Goal: Find contact information: Find contact information

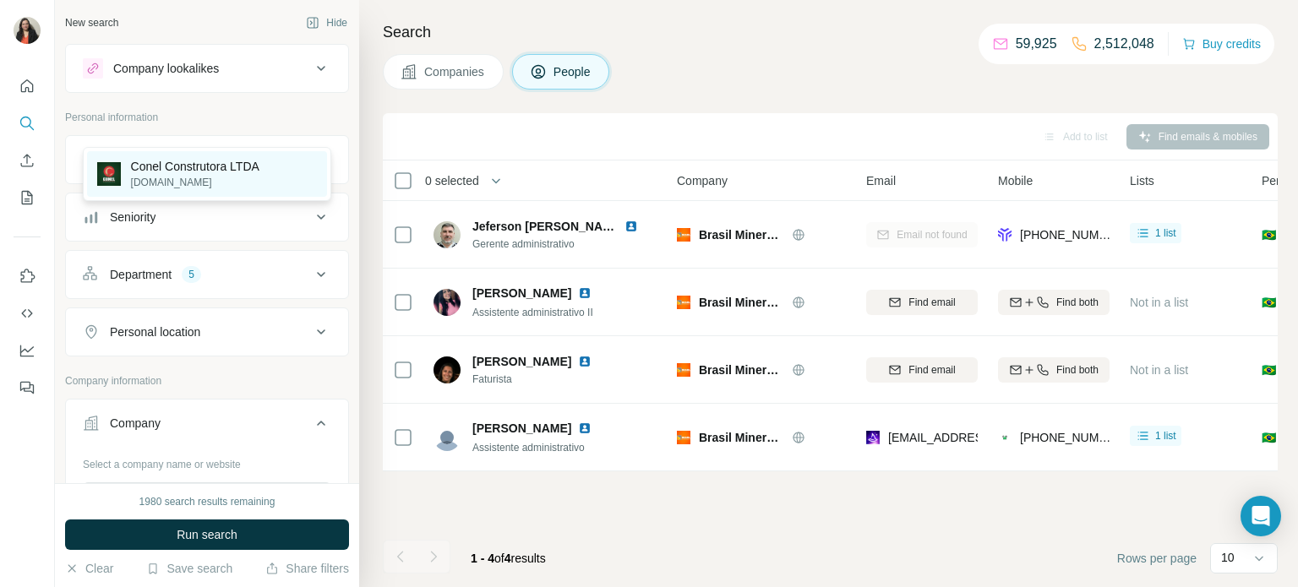
scroll to position [368, 0]
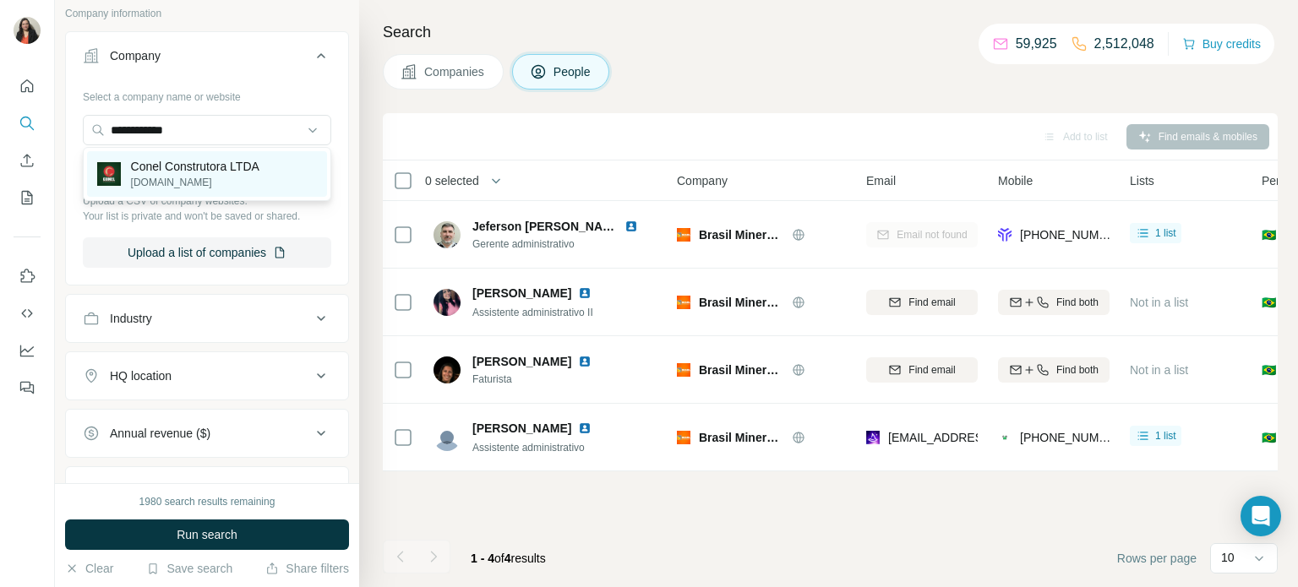
click at [196, 183] on p "[DOMAIN_NAME]" at bounding box center [195, 182] width 128 height 15
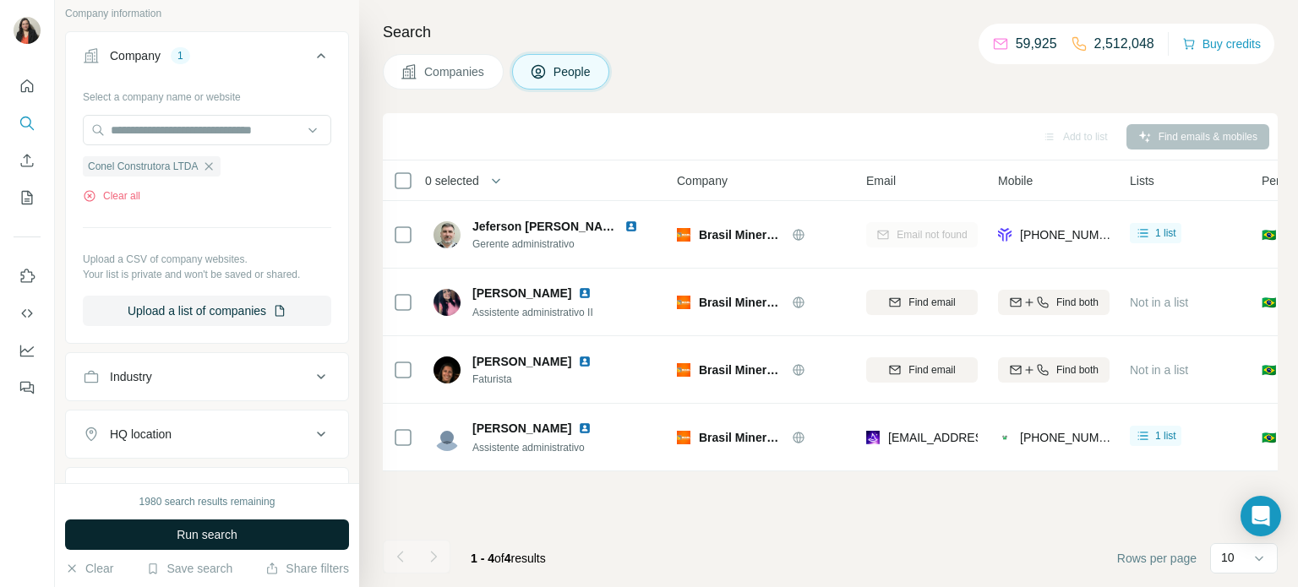
click at [179, 537] on span "Run search" at bounding box center [207, 534] width 61 height 17
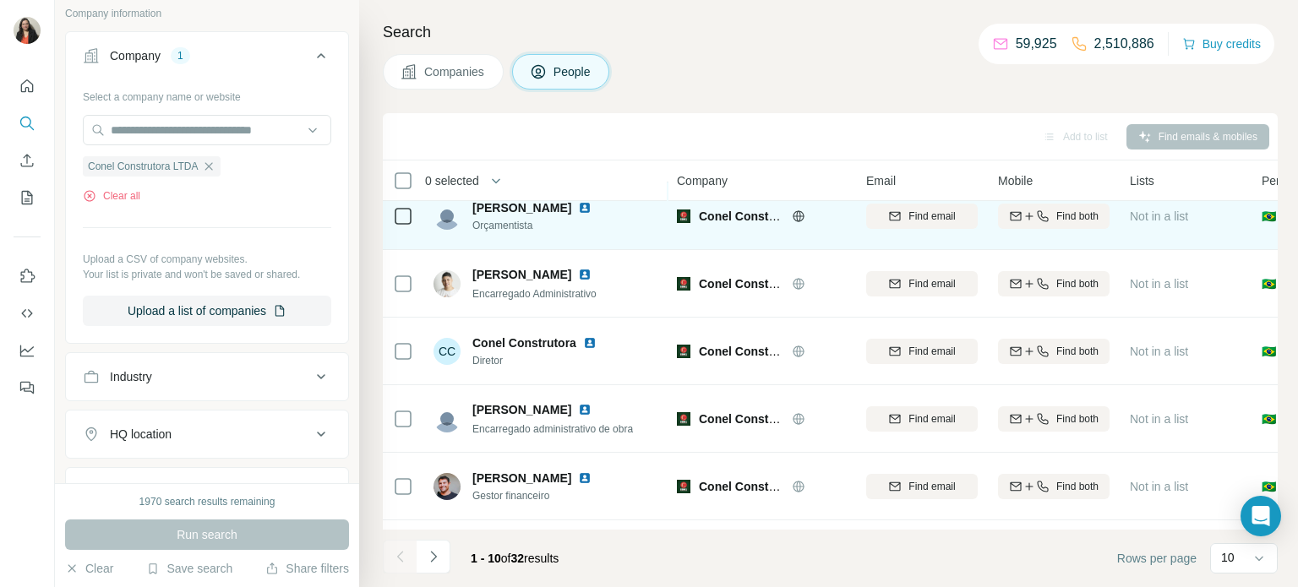
scroll to position [91, 0]
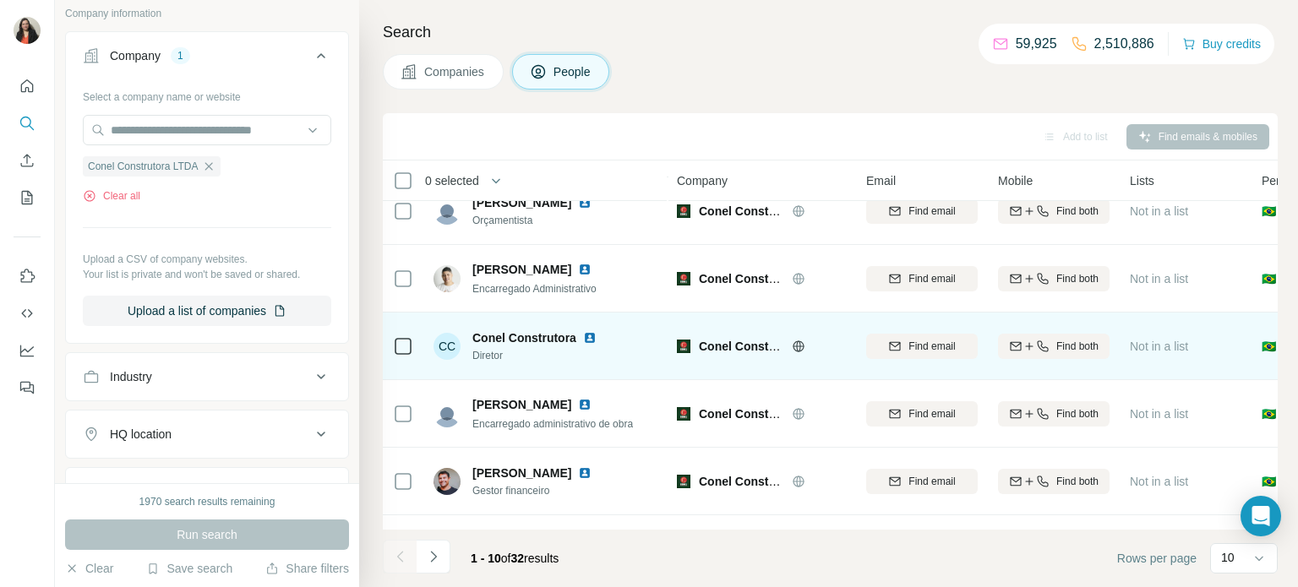
click at [1050, 343] on div "Find both" at bounding box center [1054, 346] width 112 height 15
click at [1063, 343] on div "Finding mobile" at bounding box center [1054, 346] width 112 height 46
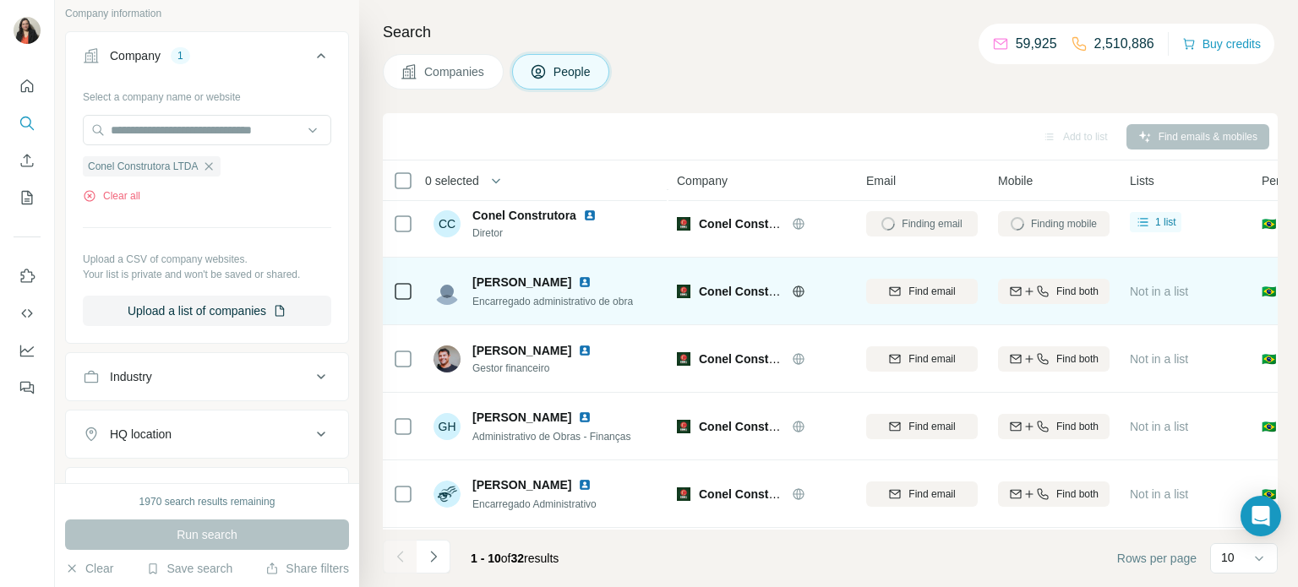
scroll to position [215, 0]
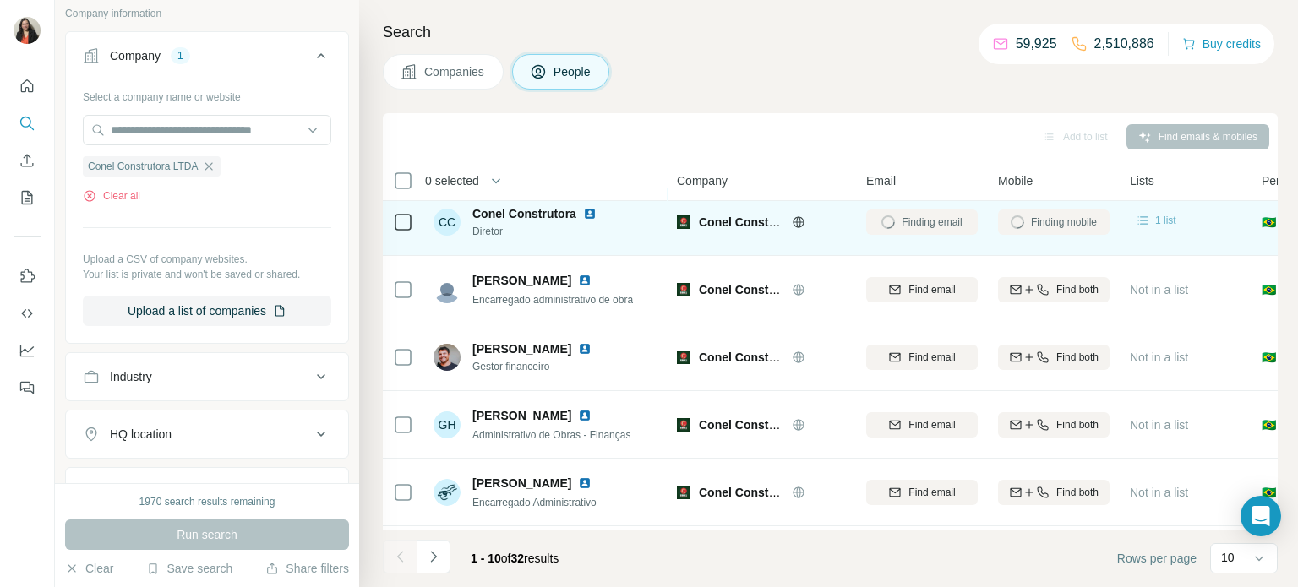
click at [1165, 219] on span "1 list" at bounding box center [1165, 220] width 21 height 15
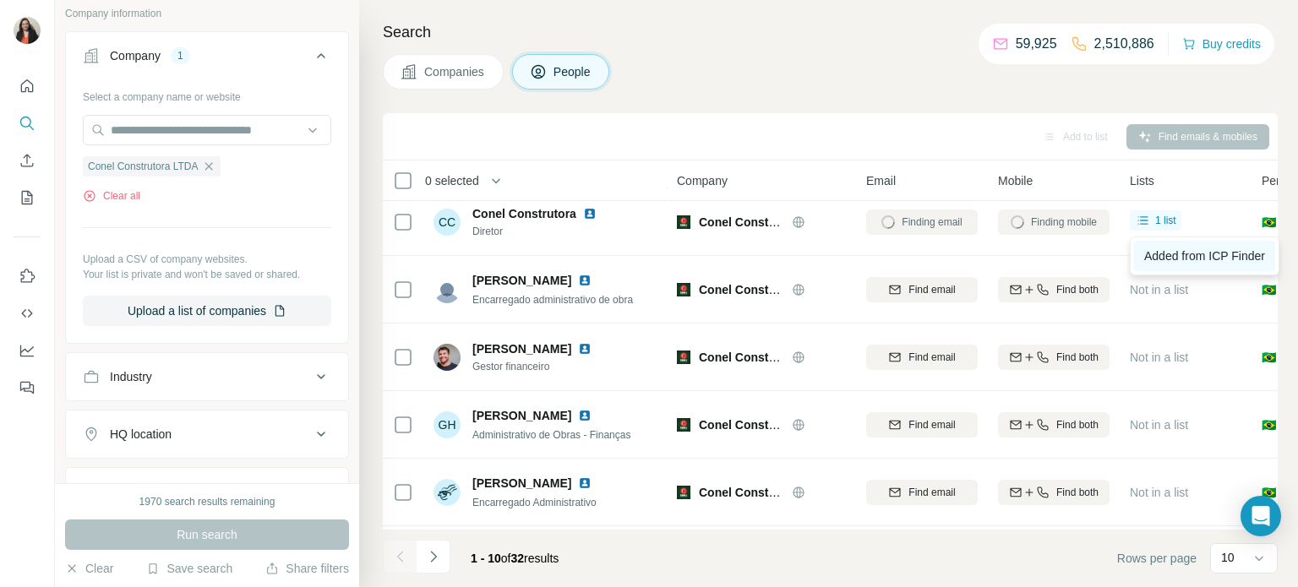
click at [1164, 253] on span "Added from ICP Finder" at bounding box center [1204, 256] width 121 height 14
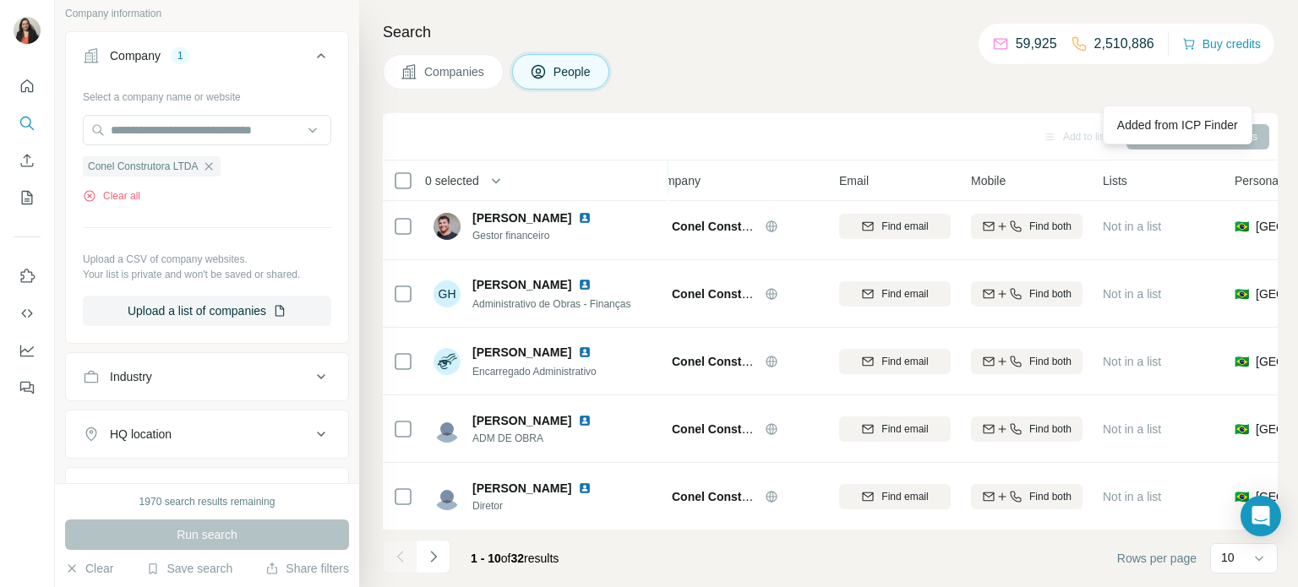
scroll to position [346, 27]
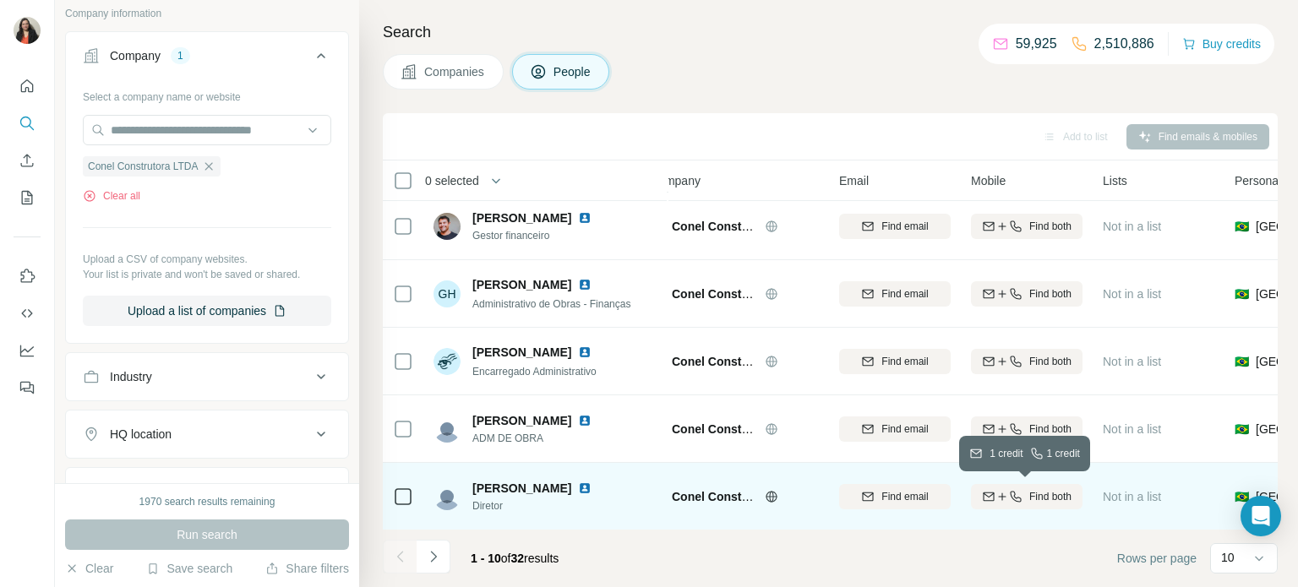
click at [1031, 499] on span "Find both" at bounding box center [1050, 496] width 42 height 15
click at [1126, 495] on div "1 list" at bounding box center [1128, 495] width 41 height 17
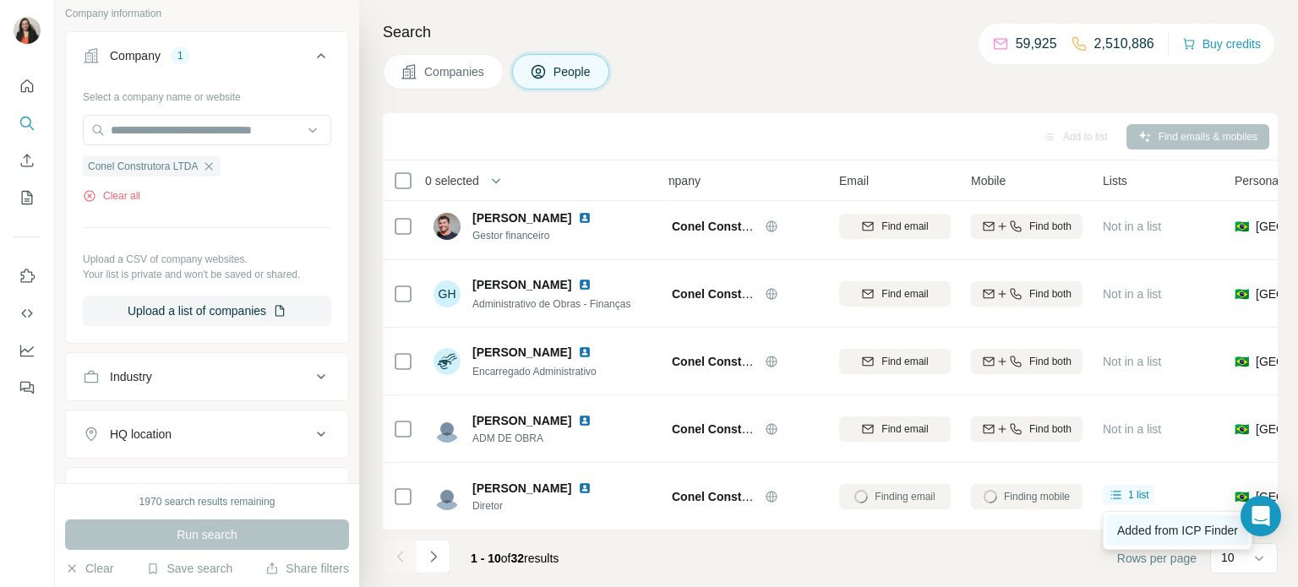
click at [1132, 526] on span "Added from ICP Finder" at bounding box center [1177, 531] width 121 height 14
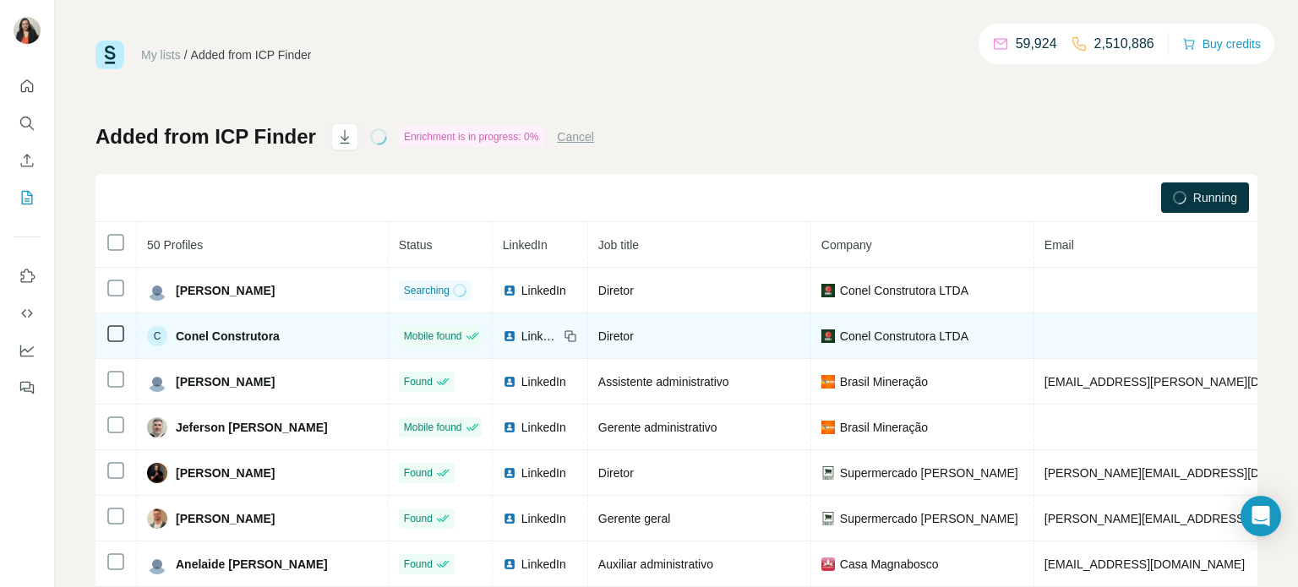
click at [536, 337] on span "LinkedIn" at bounding box center [539, 336] width 37 height 17
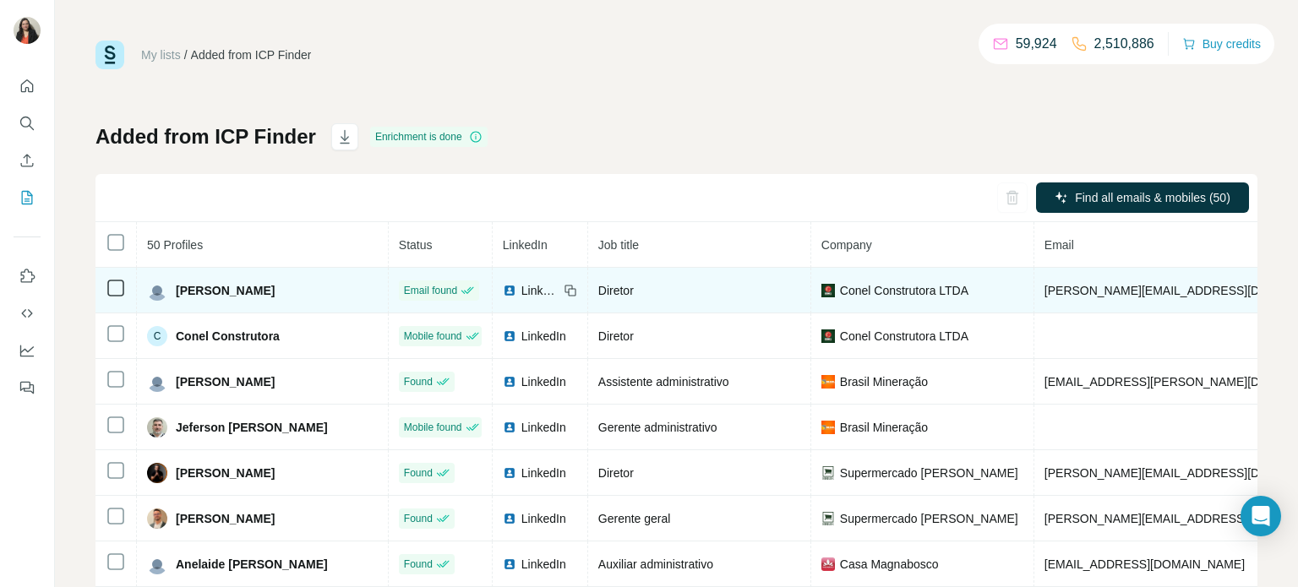
drag, startPoint x: 273, startPoint y: 292, endPoint x: 173, endPoint y: 294, distance: 99.7
click at [173, 294] on div "[PERSON_NAME]" at bounding box center [262, 291] width 231 height 20
copy span "[PERSON_NAME]"
click at [566, 287] on icon at bounding box center [571, 291] width 14 height 14
drag, startPoint x: 1178, startPoint y: 292, endPoint x: 1038, endPoint y: 290, distance: 140.3
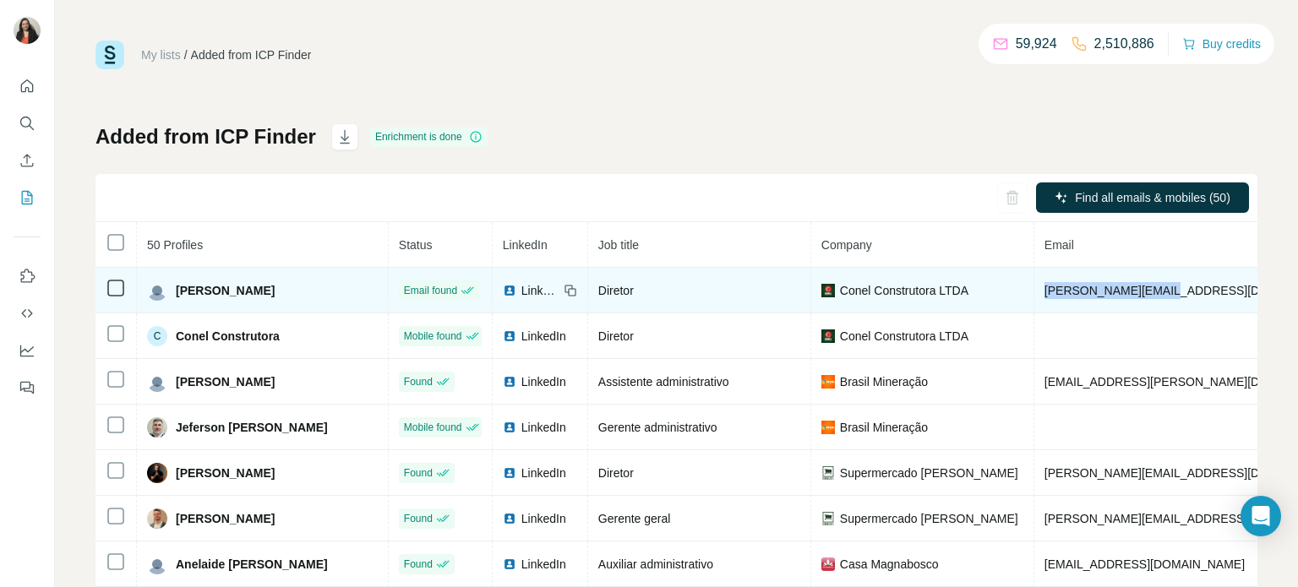
click at [1038, 290] on td "sergio@conel.com.br" at bounding box center [1242, 291] width 417 height 46
copy span "sergio@conel.com.br"
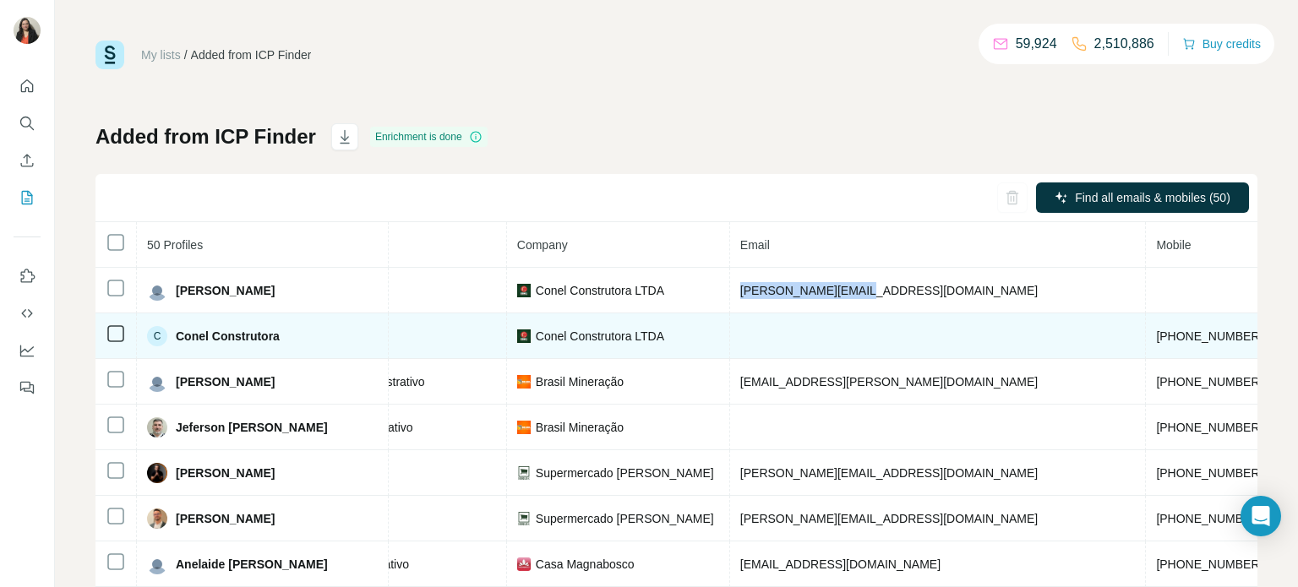
scroll to position [0, 338]
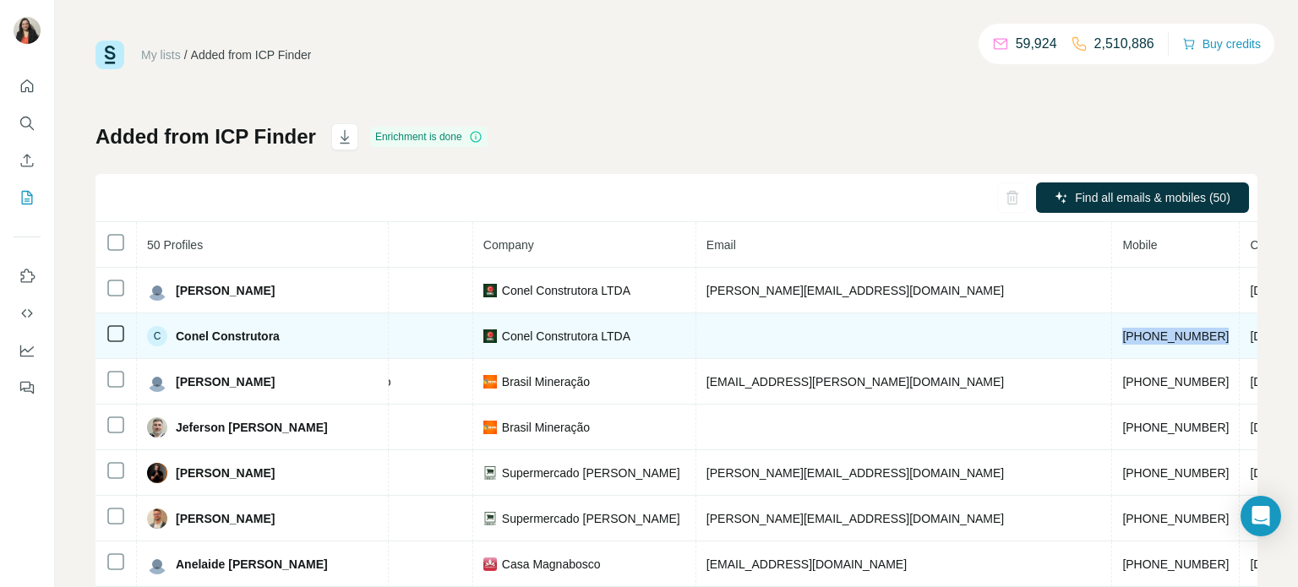
drag, startPoint x: 1055, startPoint y: 333, endPoint x: 950, endPoint y: 333, distance: 104.8
click at [1112, 333] on td "+5531992411341" at bounding box center [1176, 336] width 128 height 46
copy span "+5531992411341"
